Goal: Communication & Community: Answer question/provide support

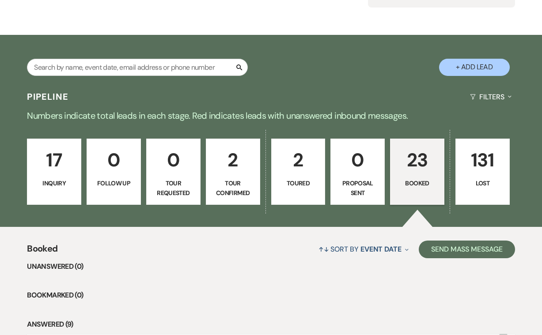
scroll to position [80, 0]
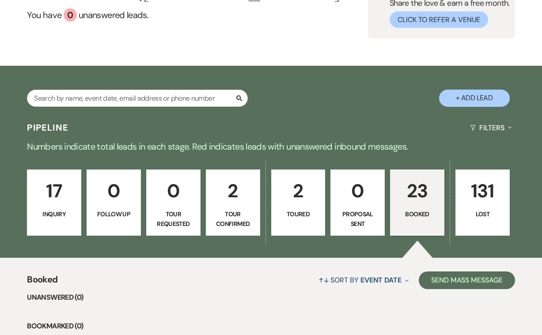
click at [61, 193] on p "17" at bounding box center [54, 191] width 43 height 30
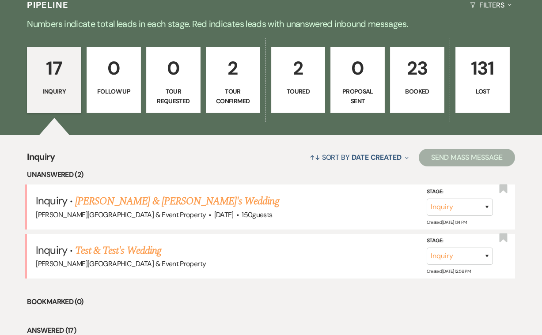
scroll to position [204, 0]
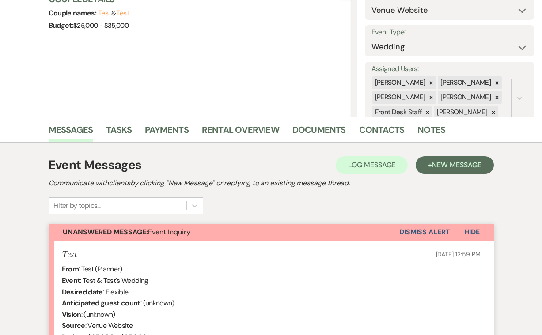
scroll to position [103, 0]
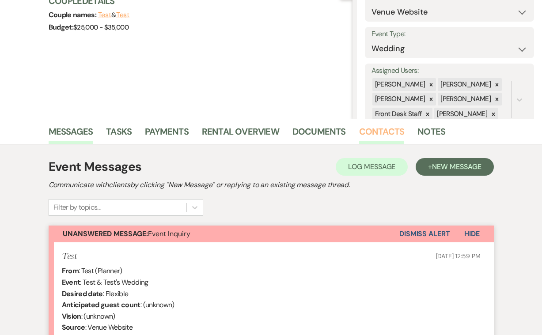
click at [382, 128] on link "Contacts" at bounding box center [382, 134] width 46 height 19
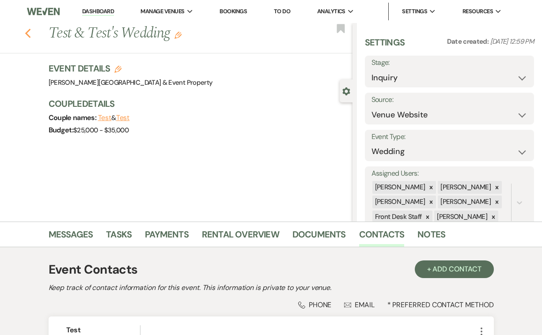
click at [27, 33] on icon "Previous" at bounding box center [28, 33] width 7 height 11
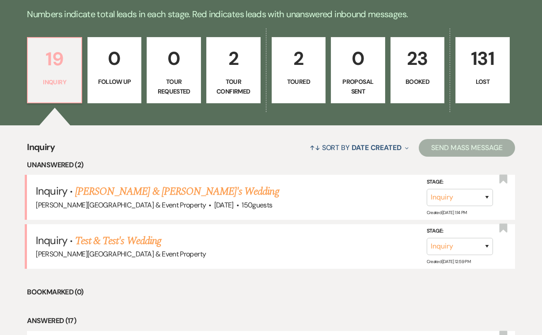
scroll to position [213, 0]
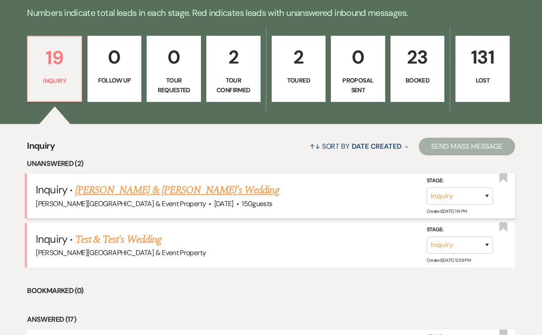
click at [135, 191] on link "[PERSON_NAME] & [PERSON_NAME]'s Wedding" at bounding box center [177, 191] width 204 height 16
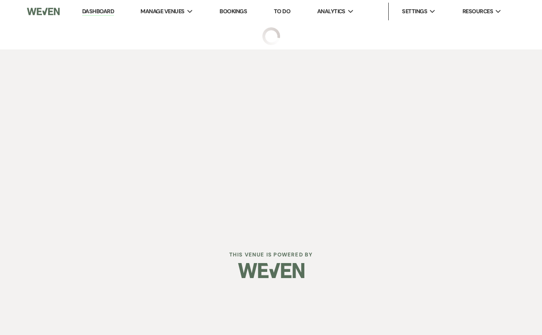
select select "5"
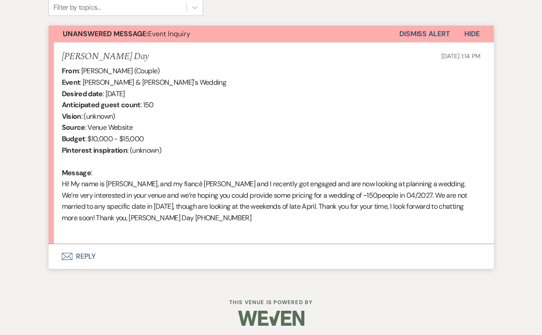
scroll to position [303, 0]
click at [76, 252] on button "Envelope Reply" at bounding box center [271, 257] width 445 height 25
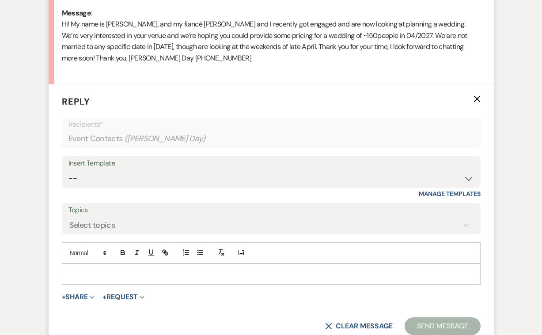
scroll to position [465, 0]
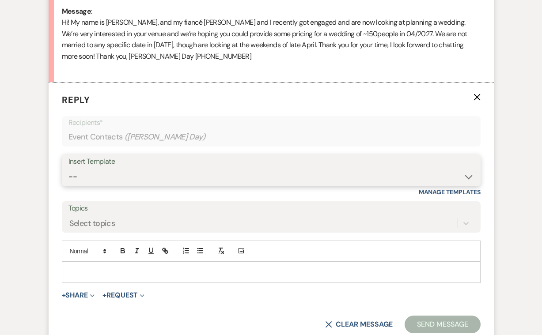
select select "2746"
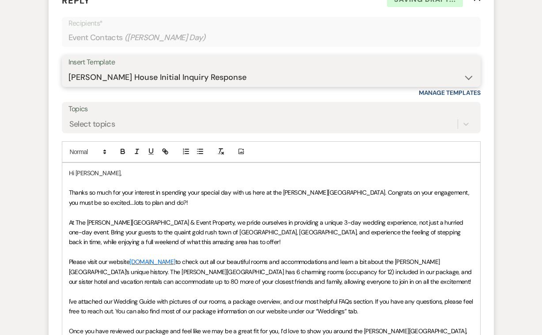
scroll to position [569, 0]
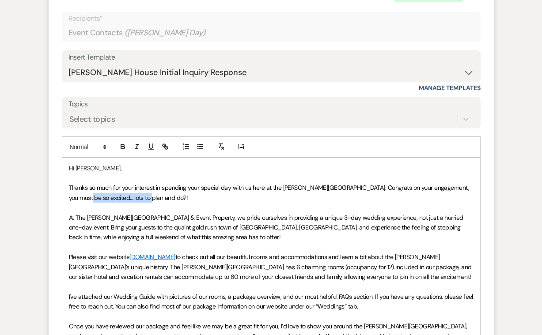
drag, startPoint x: 147, startPoint y: 193, endPoint x: 89, endPoint y: 190, distance: 57.5
click at [89, 190] on p "Thanks so much for your interest in spending your special day with us here at t…" at bounding box center [271, 193] width 405 height 20
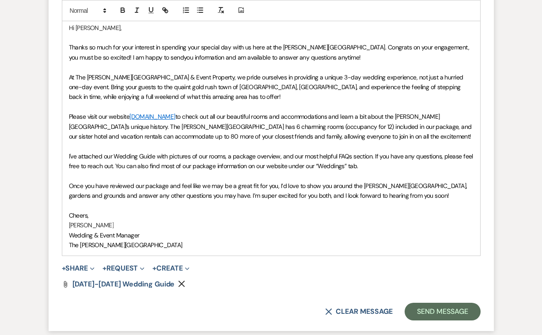
scroll to position [712, 0]
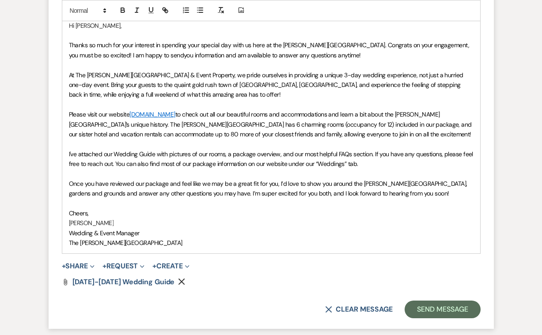
click at [104, 218] on p "[PERSON_NAME]" at bounding box center [271, 223] width 405 height 10
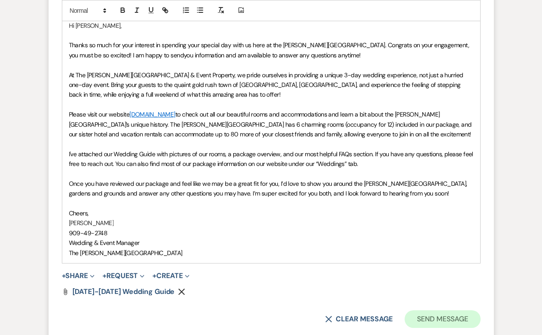
click at [440, 311] on button "Send Message" at bounding box center [443, 320] width 76 height 18
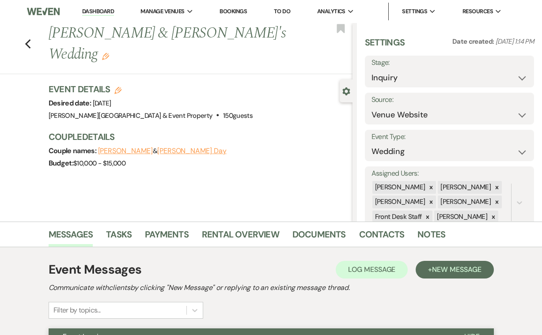
scroll to position [0, 0]
click at [28, 39] on use "button" at bounding box center [28, 44] width 6 height 10
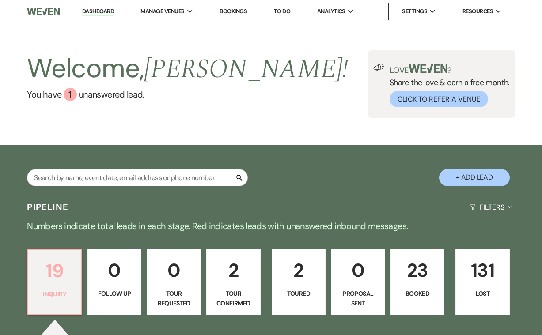
click at [61, 276] on p "19" at bounding box center [54, 271] width 43 height 30
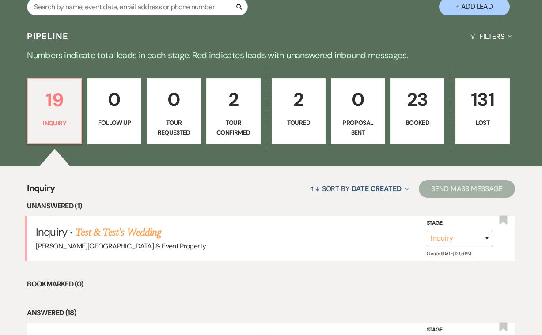
scroll to position [185, 0]
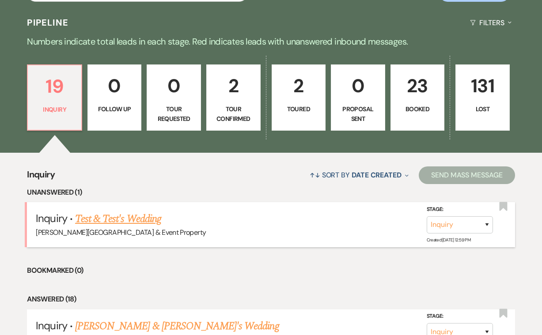
click at [124, 219] on link "Test & Test's Wedding" at bounding box center [118, 219] width 86 height 16
select select "5"
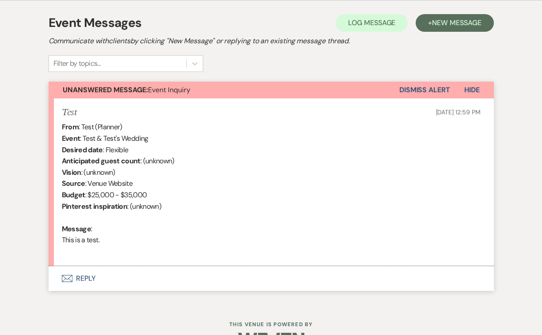
scroll to position [263, 0]
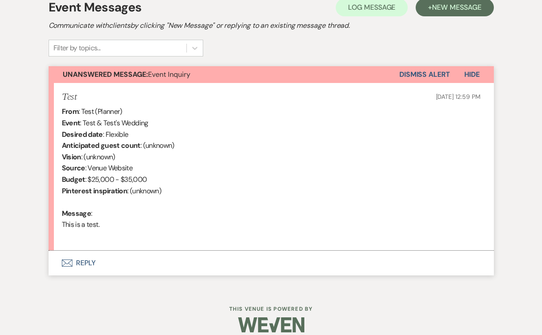
click at [69, 263] on icon "Envelope" at bounding box center [67, 263] width 11 height 7
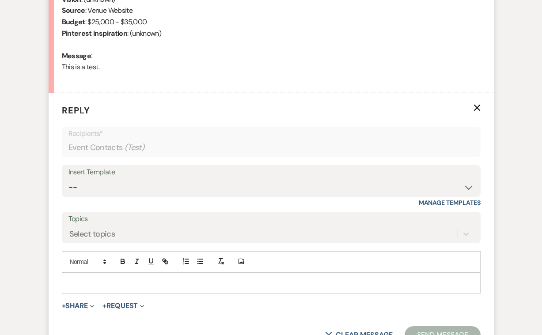
scroll to position [422, 0]
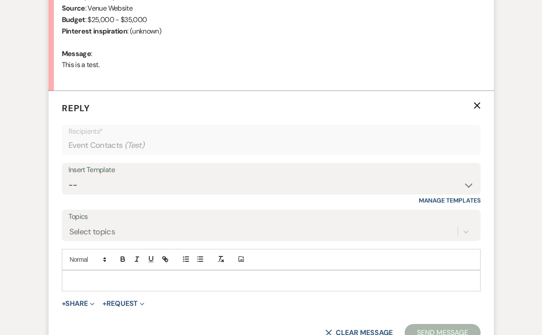
click at [79, 276] on p at bounding box center [271, 281] width 405 height 10
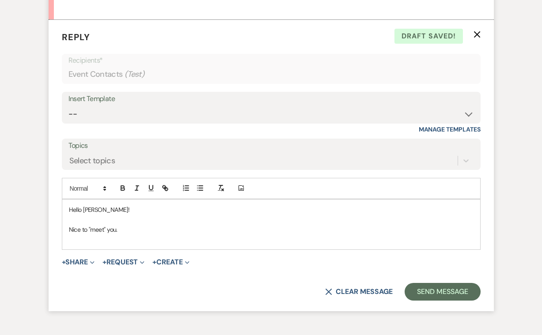
scroll to position [494, 0]
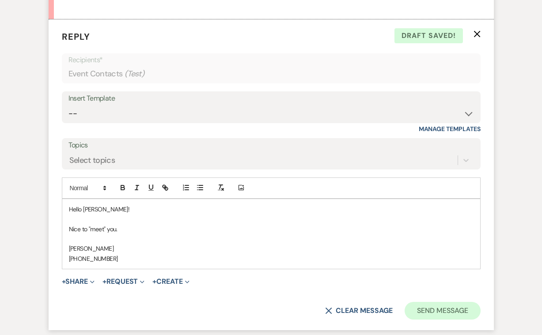
click at [436, 303] on button "Send Message" at bounding box center [443, 311] width 76 height 18
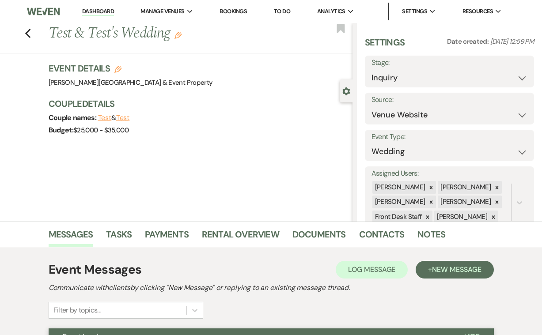
scroll to position [0, 0]
click at [28, 30] on icon "Previous" at bounding box center [28, 33] width 7 height 11
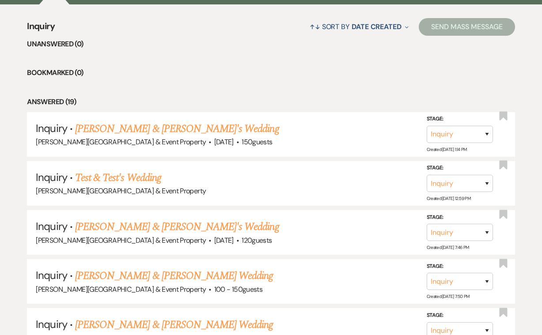
scroll to position [335, 0]
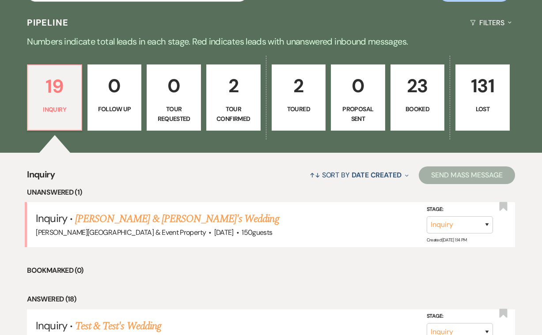
scroll to position [187, 0]
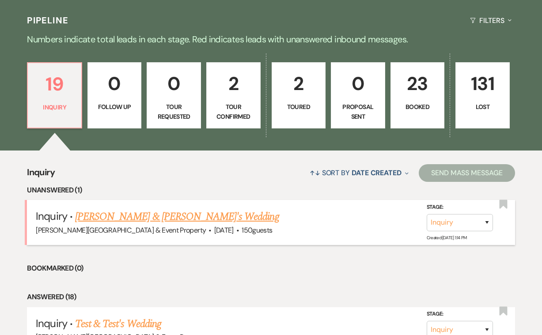
click at [126, 218] on link "[PERSON_NAME] & [PERSON_NAME]'s Wedding" at bounding box center [177, 217] width 204 height 16
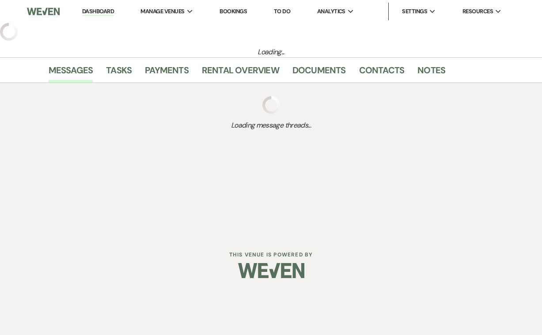
select select "5"
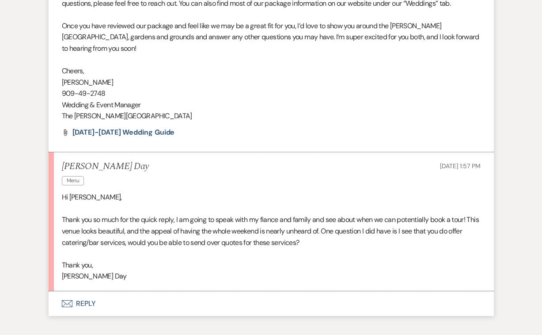
scroll to position [756, 0]
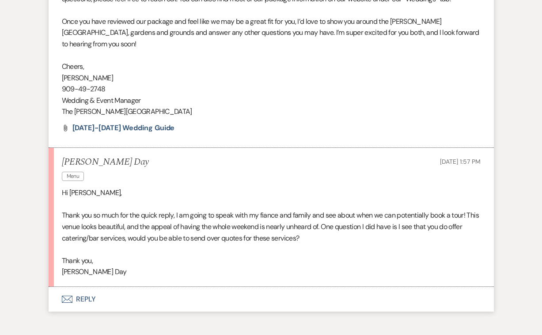
click at [84, 287] on button "Envelope Reply" at bounding box center [271, 299] width 445 height 25
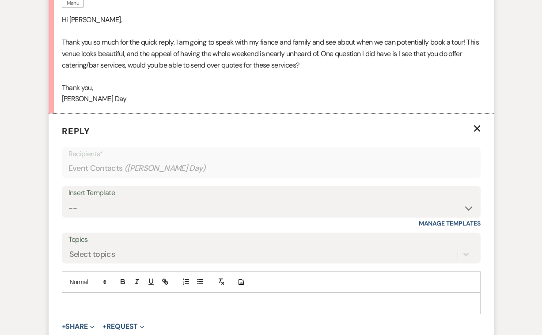
scroll to position [930, 0]
click at [129, 297] on p at bounding box center [271, 302] width 405 height 10
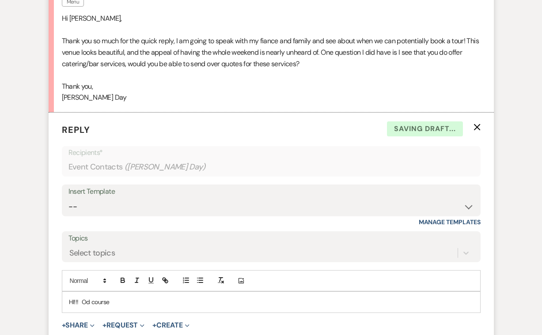
click at [88, 297] on p "HI!!! Od course" at bounding box center [271, 302] width 405 height 10
click at [107, 297] on p "HI!!! Of course" at bounding box center [271, 302] width 405 height 10
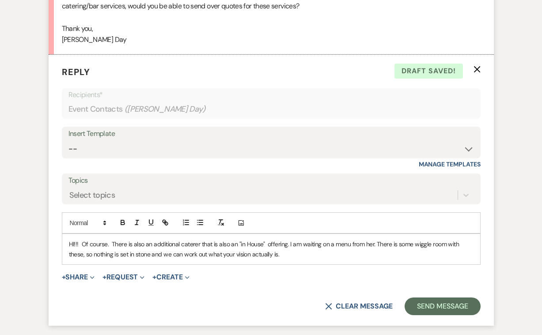
scroll to position [990, 0]
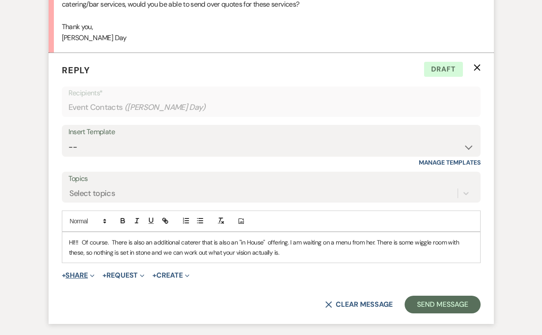
click at [80, 272] on button "+ Share Expand" at bounding box center [78, 275] width 33 height 7
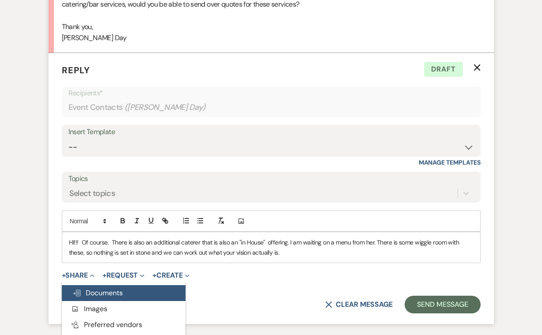
click at [103, 289] on span "Doc Upload Documents" at bounding box center [97, 293] width 50 height 9
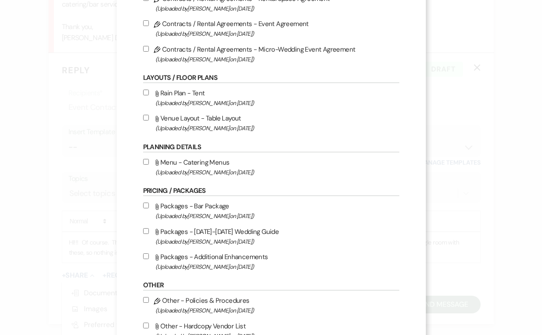
scroll to position [109, 0]
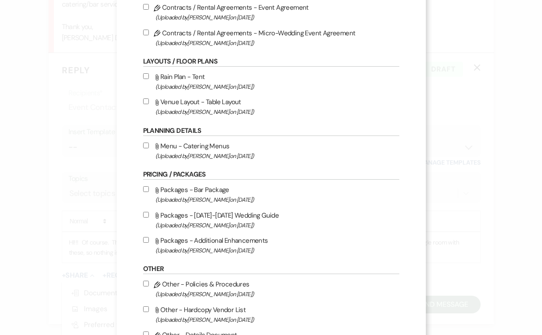
click at [146, 148] on input "Attach File Menu - Catering Menus (Uploaded by [PERSON_NAME] on [DATE] )" at bounding box center [146, 146] width 6 height 6
checkbox input "true"
click at [148, 192] on input "Attach File Packages - Bar Package (Uploaded by [PERSON_NAME] on [DATE] )" at bounding box center [146, 189] width 6 height 6
checkbox input "true"
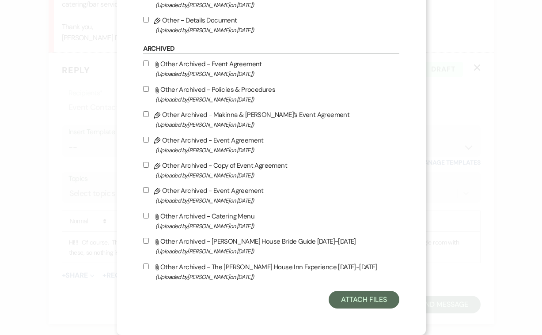
scroll to position [438, 0]
click at [353, 302] on button "Attach Files" at bounding box center [364, 300] width 70 height 18
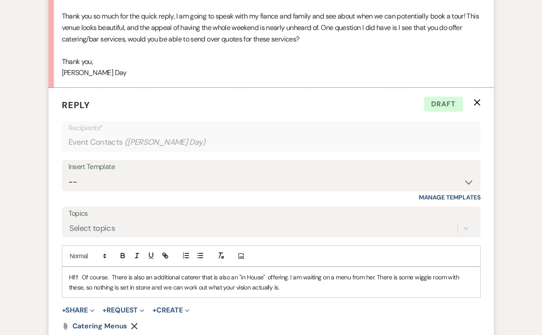
scroll to position [956, 0]
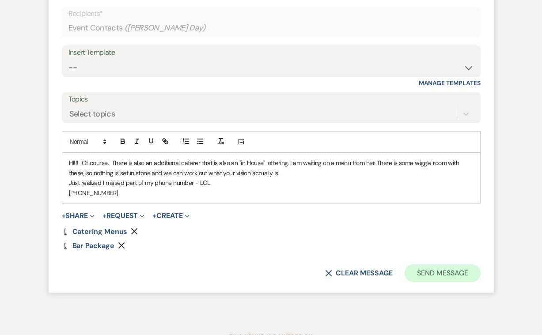
click at [444, 265] on button "Send Message" at bounding box center [443, 274] width 76 height 18
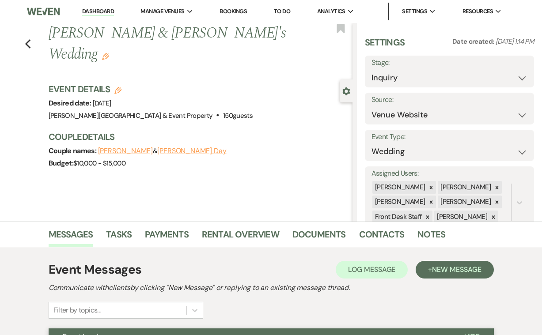
scroll to position [0, 0]
